Goal: Task Accomplishment & Management: Manage account settings

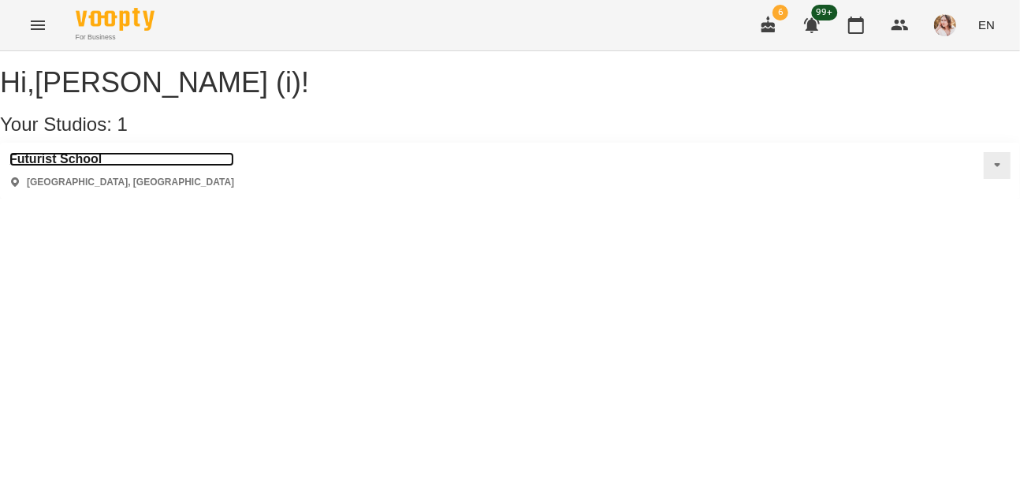
click at [80, 166] on h3 "Futurist School" at bounding box center [121, 159] width 225 height 14
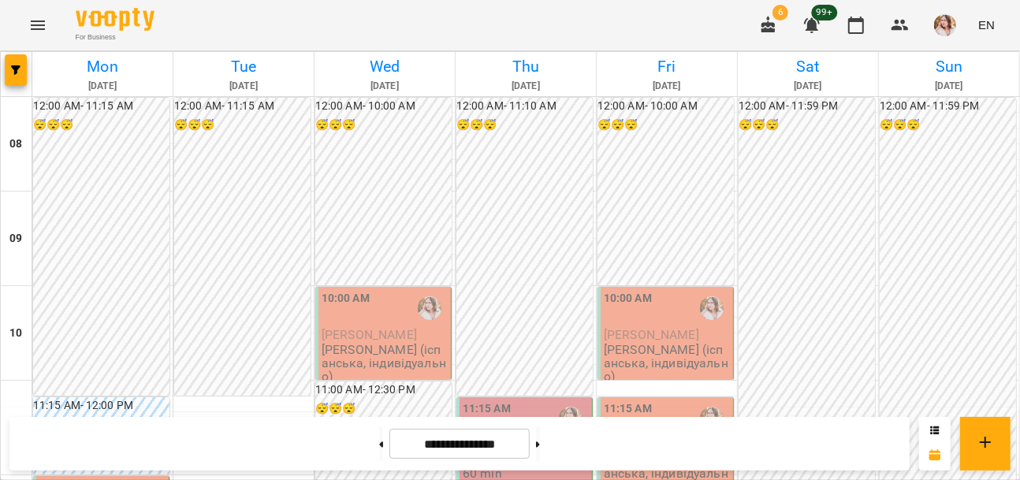
scroll to position [358, 0]
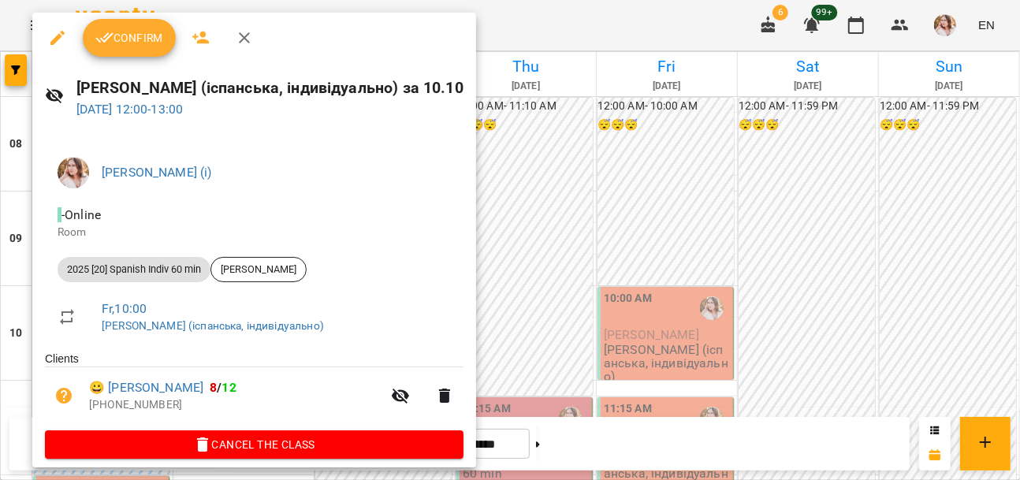
click at [137, 46] on span "Confirm" at bounding box center [129, 37] width 68 height 19
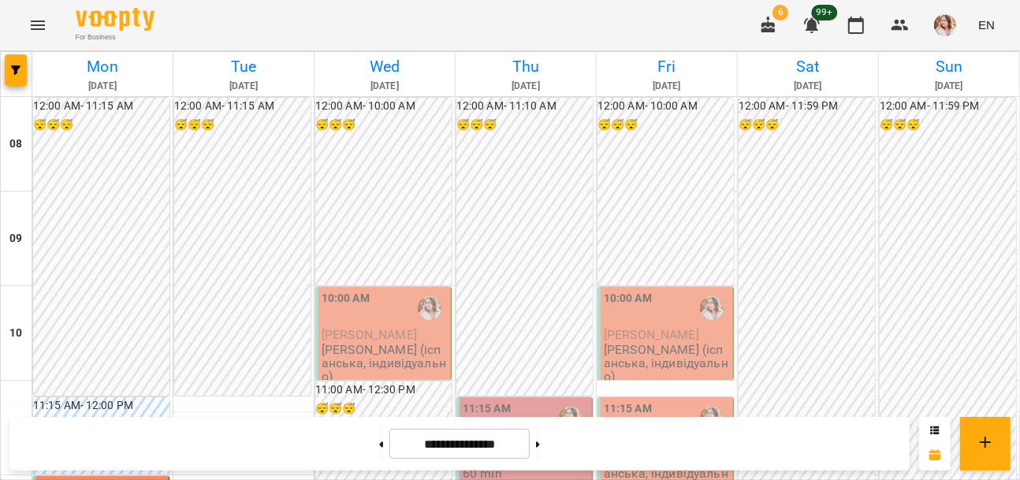
scroll to position [358, 0]
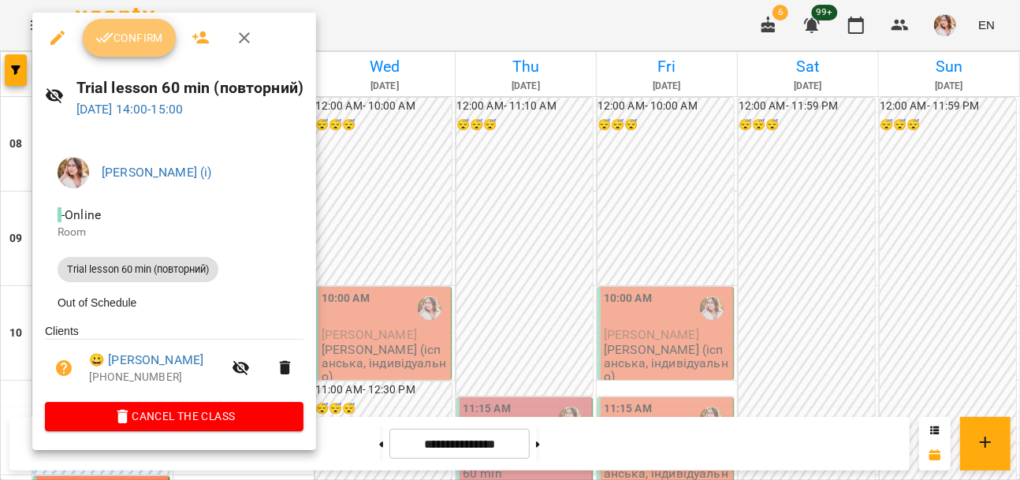
click at [131, 51] on button "Confirm" at bounding box center [129, 38] width 93 height 38
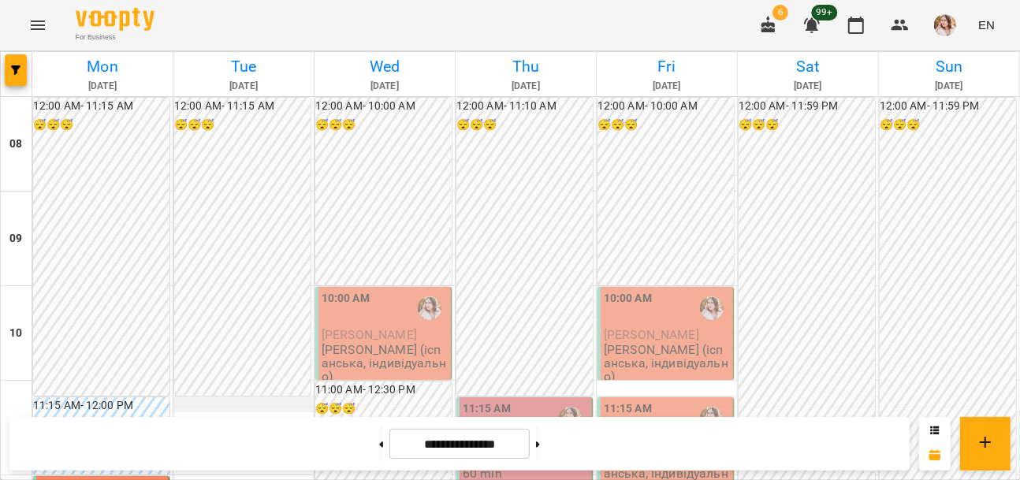
scroll to position [788, 0]
